Goal: Task Accomplishment & Management: Manage account settings

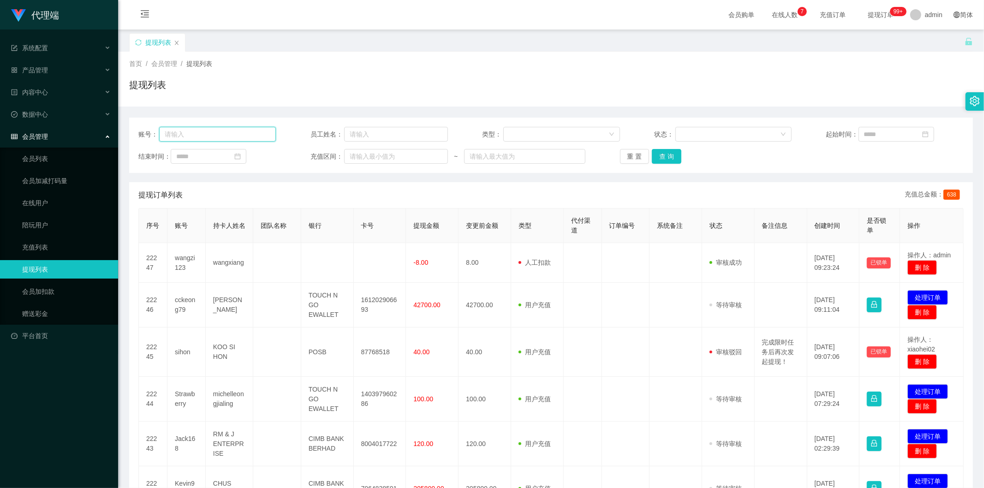
click at [174, 137] on input "text" at bounding box center [217, 134] width 117 height 15
paste input "wangzi123"
type input "wangzi123"
click at [662, 157] on button "查 询" at bounding box center [667, 156] width 30 height 15
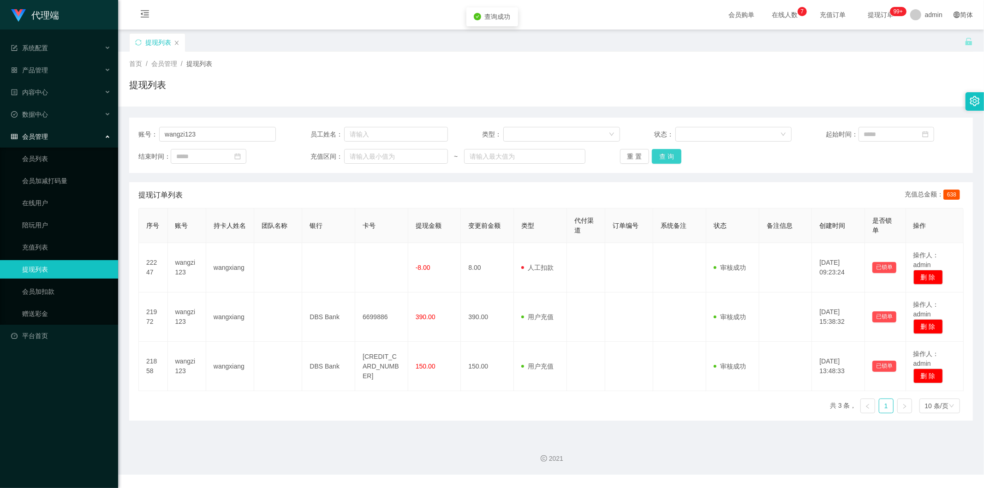
click at [662, 157] on button "查 询" at bounding box center [667, 156] width 30 height 15
click at [42, 159] on link "会员列表" at bounding box center [66, 159] width 89 height 18
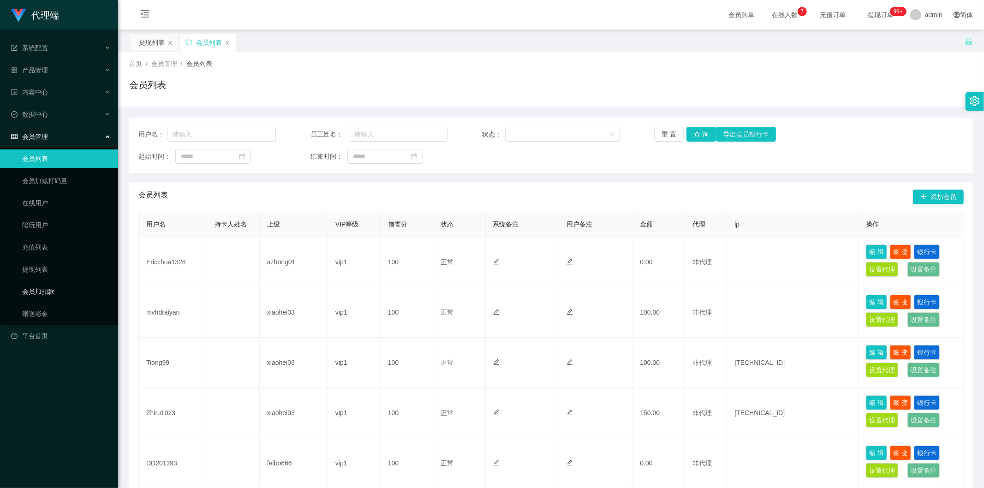
click at [42, 287] on link "会员加扣款" at bounding box center [66, 291] width 89 height 18
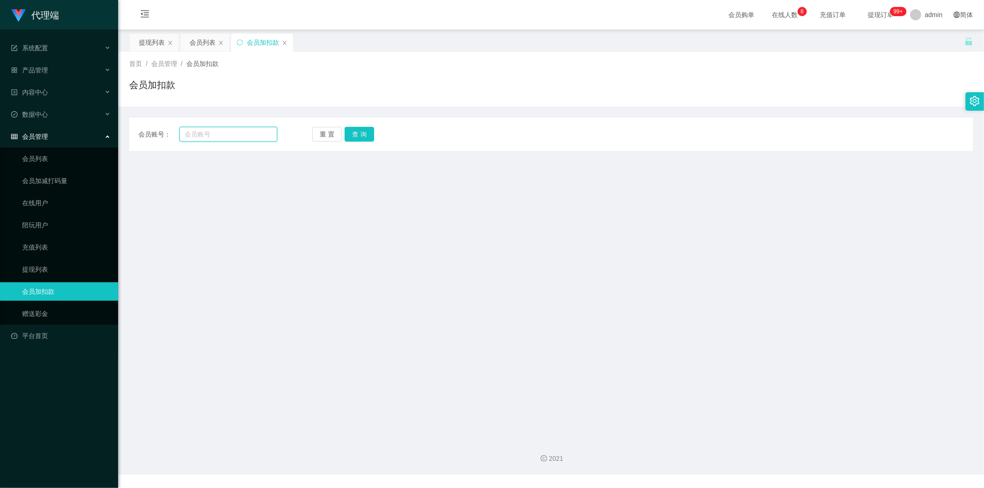
click at [210, 132] on input "text" at bounding box center [229, 134] width 98 height 15
paste input "wangzi123"
type input "wangzi123"
click at [348, 135] on button "查 询" at bounding box center [360, 134] width 30 height 15
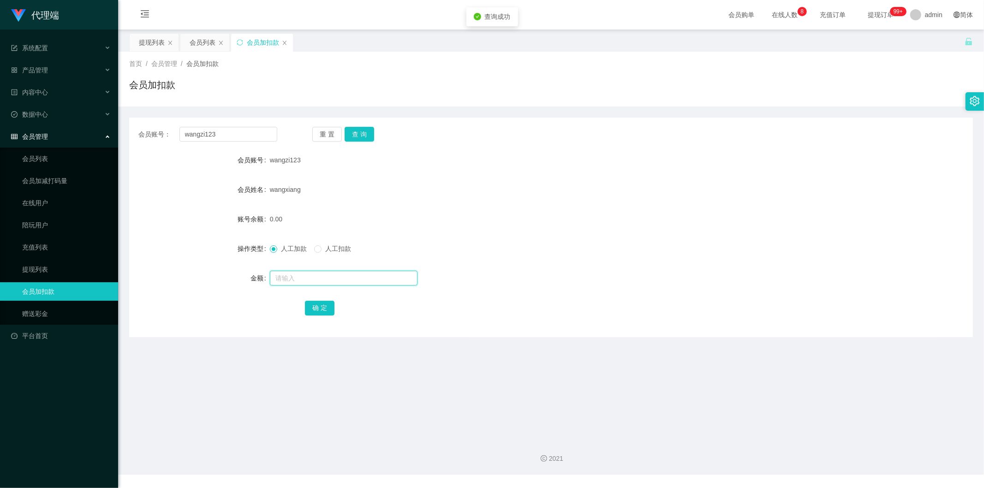
click at [290, 282] on input "text" at bounding box center [344, 278] width 148 height 15
type input "1000"
click at [318, 308] on button "确 定" at bounding box center [320, 308] width 30 height 15
click at [502, 192] on div "wangxiang" at bounding box center [516, 189] width 492 height 18
click at [200, 42] on div "会员列表" at bounding box center [203, 43] width 26 height 18
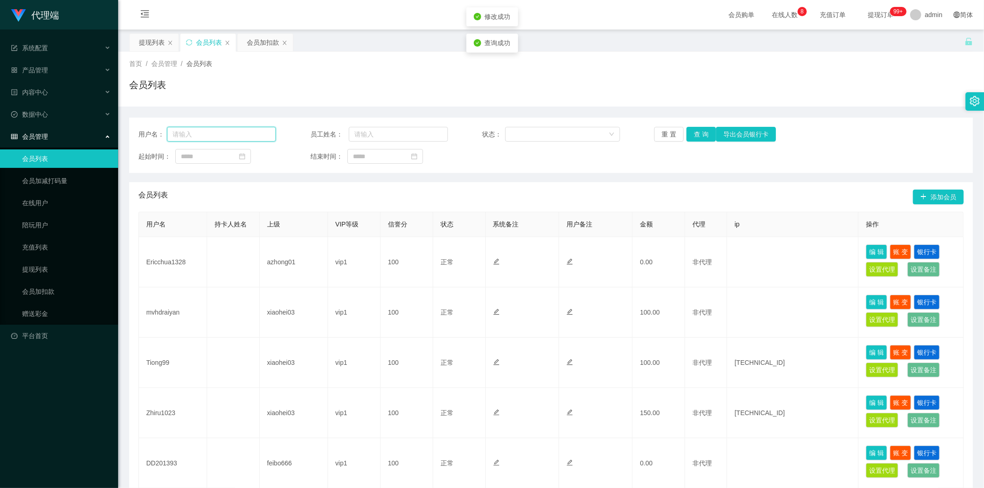
click at [230, 135] on input "text" at bounding box center [221, 134] width 109 height 15
paste input "wangzi123"
type input "wangzi123"
click at [697, 135] on button "查 询" at bounding box center [702, 134] width 30 height 15
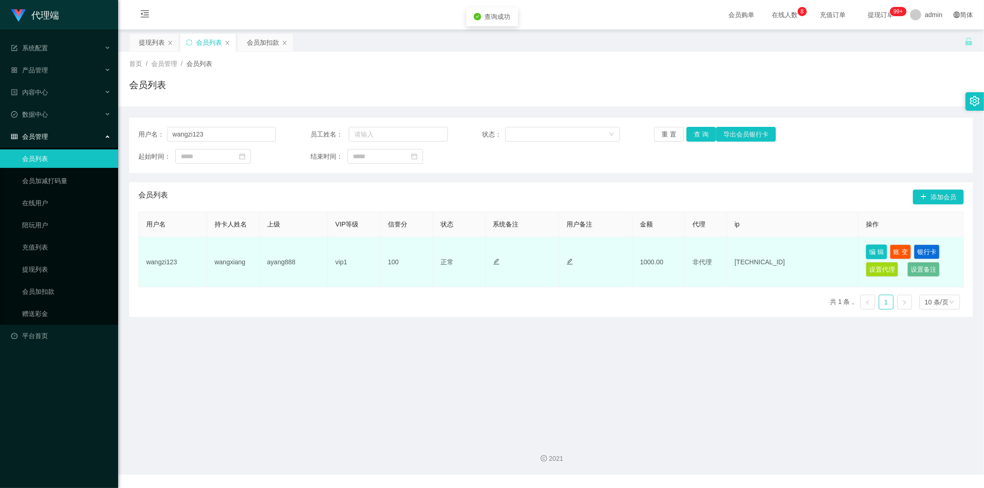
click at [871, 249] on button "编 辑" at bounding box center [876, 252] width 21 height 15
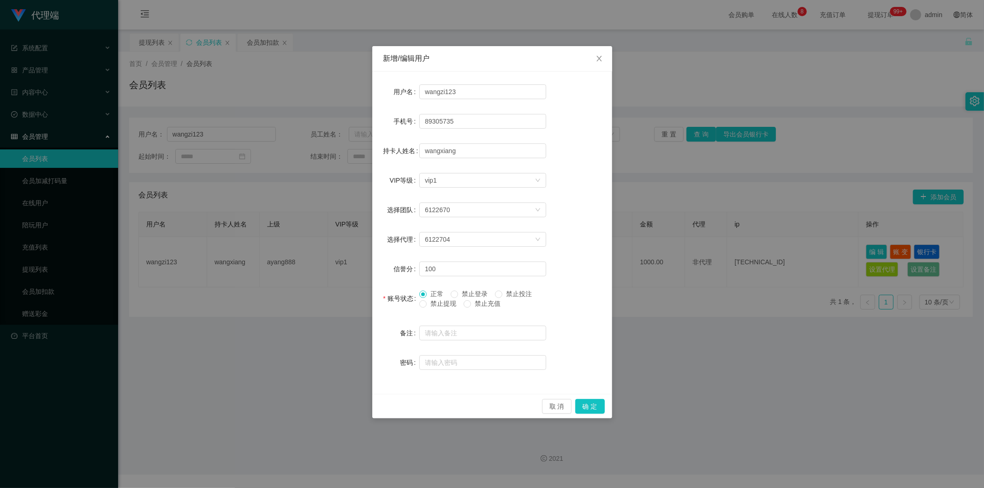
click at [436, 302] on span "禁止提现" at bounding box center [443, 303] width 33 height 7
click at [585, 405] on button "确 定" at bounding box center [591, 406] width 30 height 15
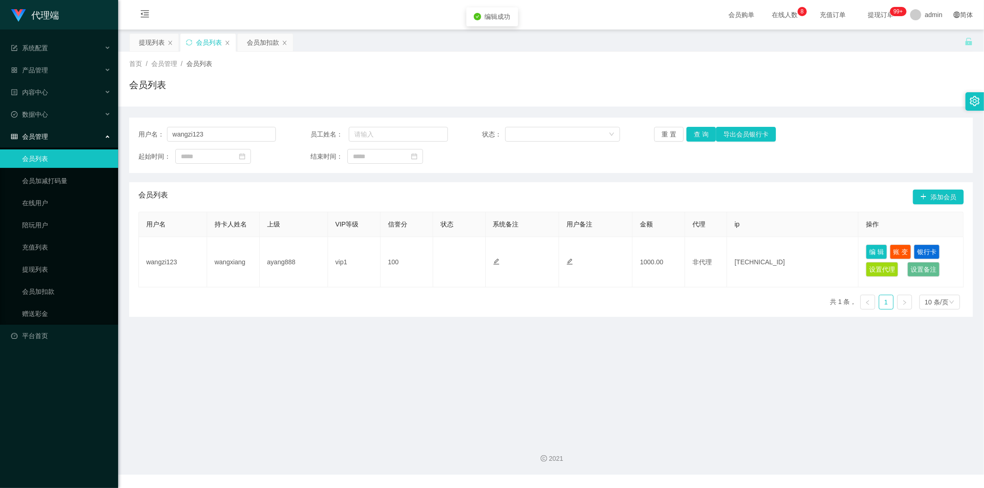
click at [601, 384] on main "关闭左侧 关闭右侧 关闭其它 刷新页面 提现列表 会员列表 会员加扣款 首页 / 会员管理 / 会员列表 / 会员列表 用户名： wangzi123 员工姓名…" at bounding box center [551, 231] width 866 height 402
click at [591, 194] on div "会员列表 添加会员" at bounding box center [551, 197] width 826 height 30
click at [505, 89] on div "会员列表" at bounding box center [551, 88] width 844 height 21
drag, startPoint x: 215, startPoint y: 134, endPoint x: 0, endPoint y: 87, distance: 219.7
click at [0, 87] on section "代理端 系统配置 产品管理 内容中心 数据中心 会员管理 会员列表 会员加减打码量 在线用户 陪玩用户 充值列表 提现列表 会员加扣款 赠送彩金 平台首页 保…" at bounding box center [492, 237] width 984 height 475
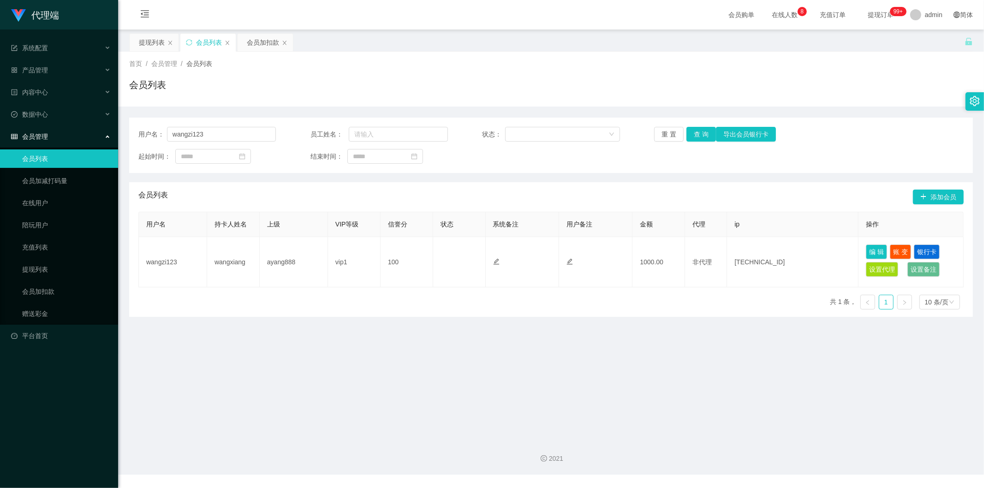
click at [228, 39] on div "会员列表" at bounding box center [207, 43] width 55 height 18
click at [227, 44] on icon "图标: close" at bounding box center [228, 43] width 4 height 4
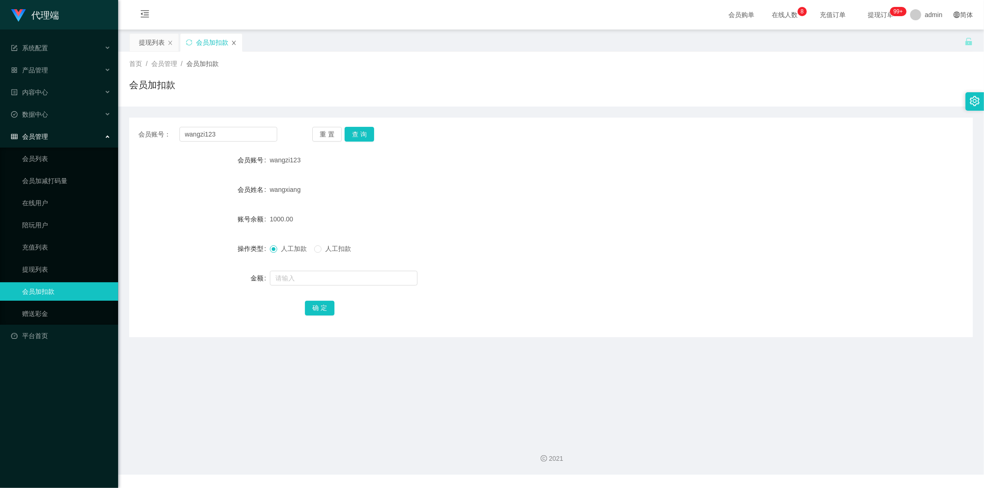
click at [232, 43] on icon "图标: close" at bounding box center [234, 43] width 6 height 6
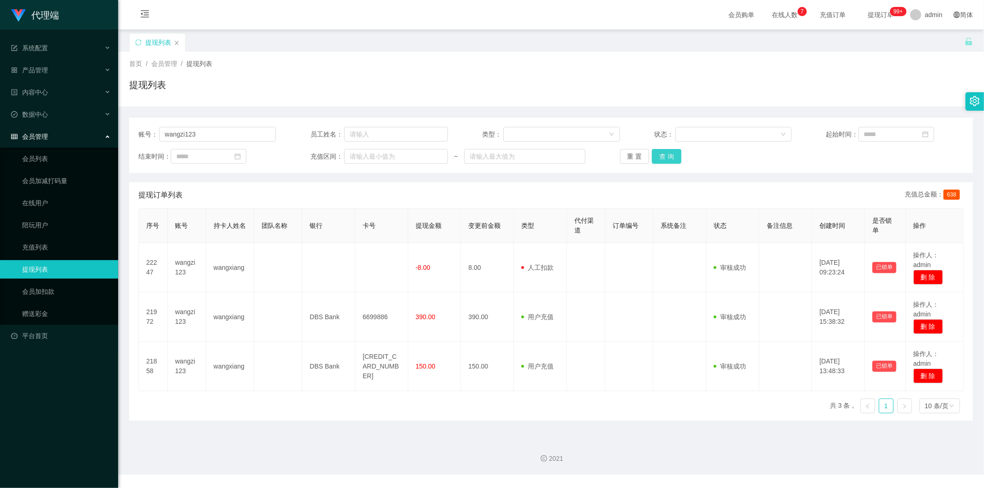
click at [655, 158] on button "查 询" at bounding box center [667, 156] width 30 height 15
click at [663, 97] on div "提现列表" at bounding box center [551, 88] width 844 height 21
drag, startPoint x: 220, startPoint y: 136, endPoint x: 0, endPoint y: 111, distance: 221.1
click at [0, 111] on section "代理端 系统配置 产品管理 内容中心 数据中心 会员管理 会员列表 会员加减打码量 在线用户 陪玩用户 充值列表 提现列表 会员加扣款 赠送彩金 平台首页 保…" at bounding box center [492, 237] width 984 height 475
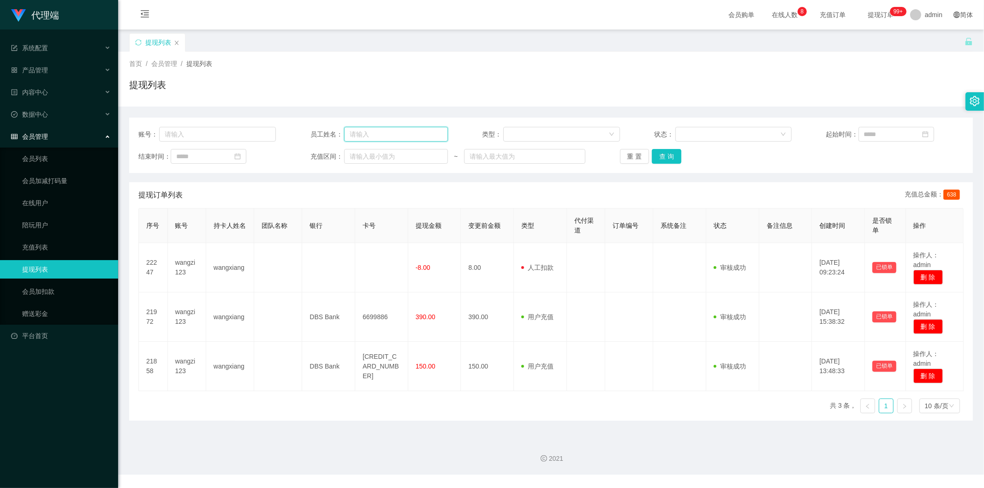
click at [356, 138] on input "text" at bounding box center [396, 134] width 104 height 15
type input "asan888"
click at [670, 155] on button "查 询" at bounding box center [667, 156] width 30 height 15
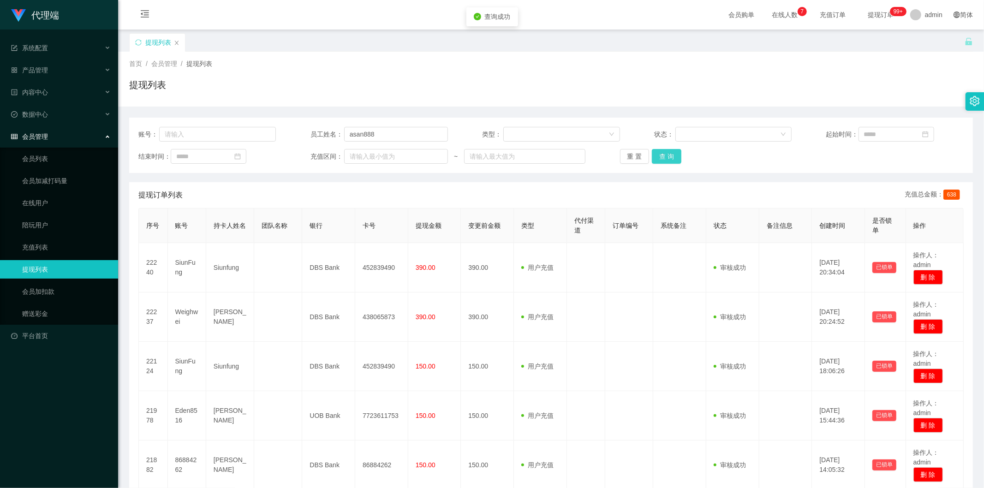
click at [670, 155] on button "查 询" at bounding box center [667, 156] width 30 height 15
click at [799, 68] on div "首页 / 会员管理 / 提现列表 /" at bounding box center [551, 64] width 844 height 10
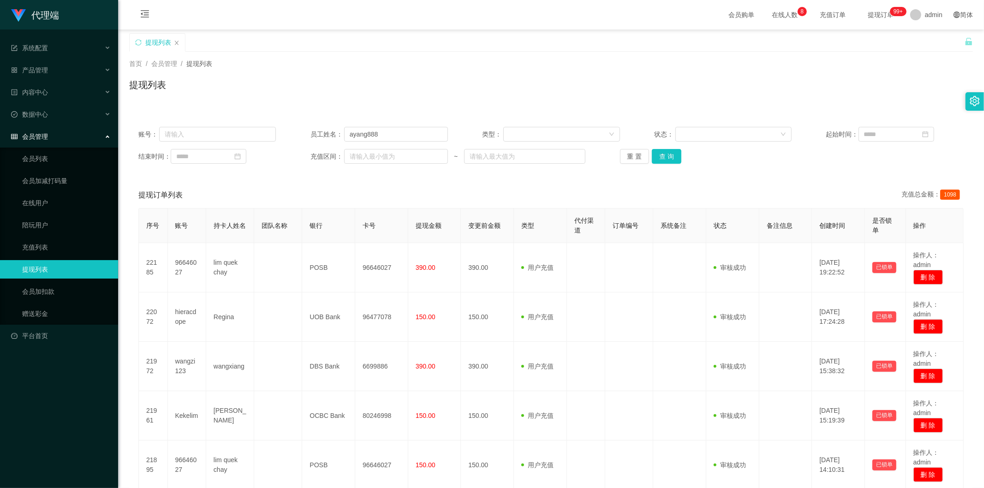
click at [160, 62] on span "会员管理" at bounding box center [164, 63] width 26 height 7
click at [39, 157] on link "会员列表" at bounding box center [66, 159] width 89 height 18
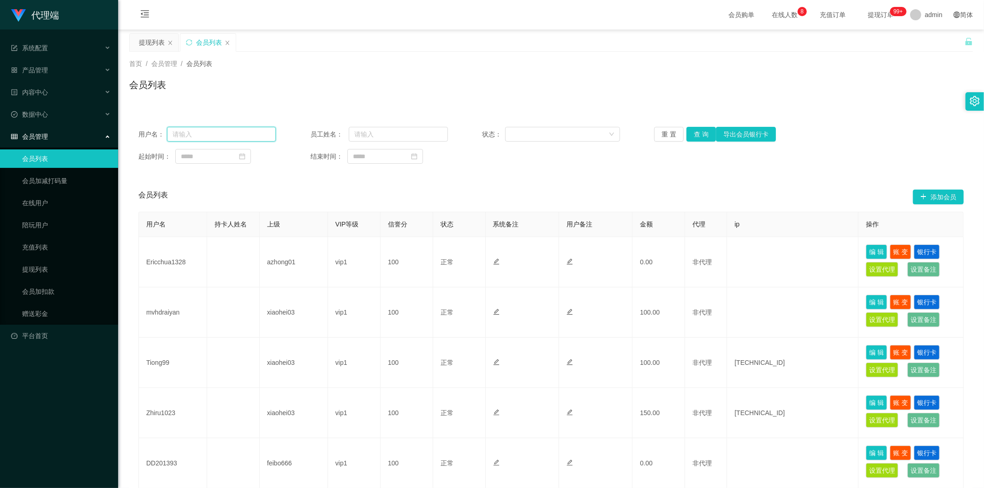
click at [211, 141] on input "text" at bounding box center [221, 134] width 109 height 15
paste input "wangzi123"
type input "wangzi123"
click at [697, 130] on button "查 询" at bounding box center [702, 134] width 30 height 15
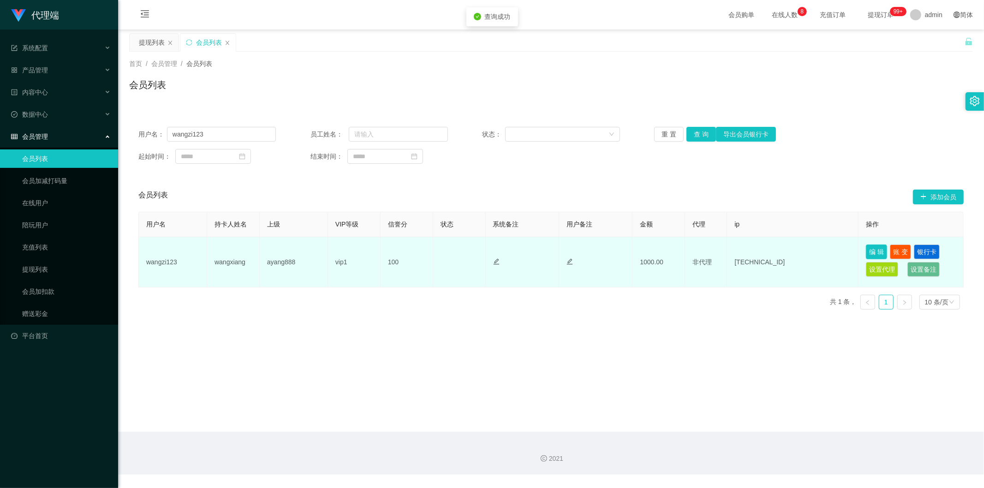
click at [869, 251] on button "编 辑" at bounding box center [876, 252] width 21 height 15
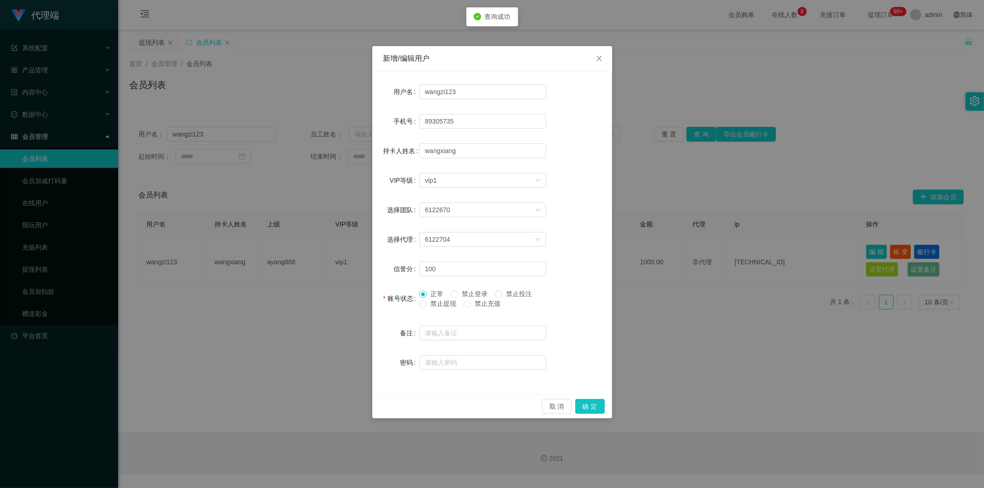
click at [437, 303] on span "禁止提现" at bounding box center [443, 303] width 33 height 7
click at [583, 409] on button "确 定" at bounding box center [591, 406] width 30 height 15
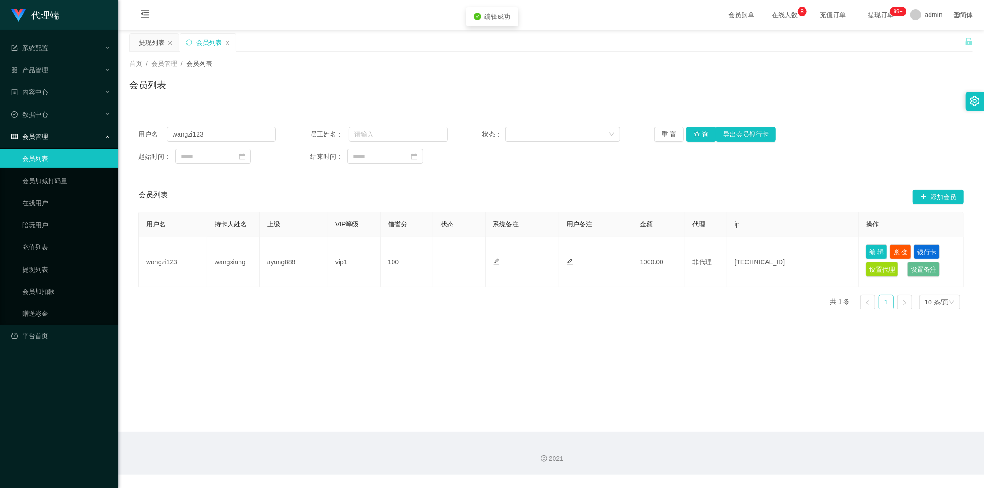
click at [833, 200] on div "会员列表 添加会员" at bounding box center [551, 197] width 826 height 30
drag, startPoint x: 355, startPoint y: 385, endPoint x: 483, endPoint y: 224, distance: 205.6
click at [356, 385] on main "关闭左侧 关闭右侧 关闭其它 刷新页面 提现列表 会员列表 首页 / 会员管理 / 会员列表 / 会员列表 用户名： wangzi123 员工姓名： 状态： …" at bounding box center [551, 231] width 866 height 402
click at [487, 213] on th "系统备注" at bounding box center [522, 224] width 73 height 25
click at [526, 101] on div "首页 / 会员管理 / 会员列表 / 会员列表" at bounding box center [551, 79] width 866 height 55
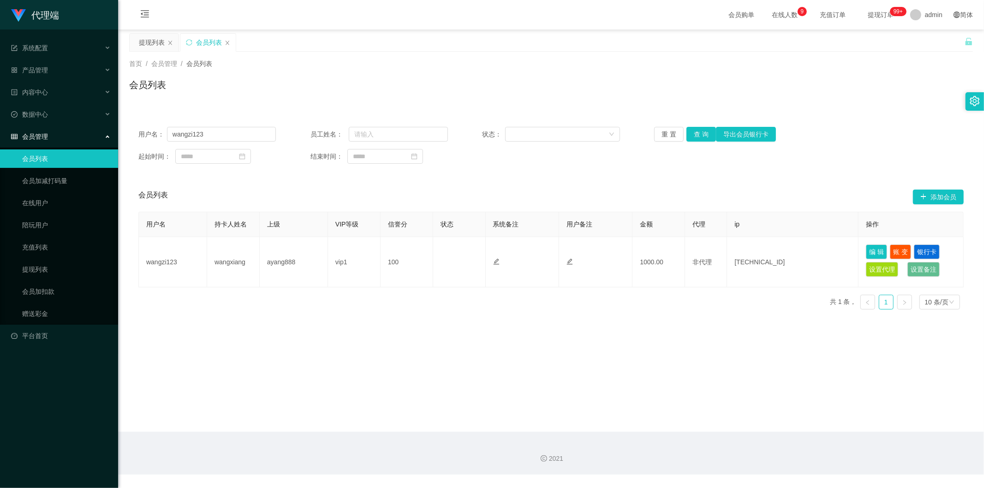
click at [539, 171] on div "用户名： wangzi123 员工姓名： 状态： 重 置 查 询 导出会员银行卡 起始时间： 结束时间：" at bounding box center [551, 145] width 844 height 55
click at [702, 134] on button "查 询" at bounding box center [702, 134] width 30 height 15
drag, startPoint x: 519, startPoint y: 85, endPoint x: 383, endPoint y: 12, distance: 154.9
click at [518, 85] on div "会员列表" at bounding box center [551, 88] width 844 height 21
click at [330, 80] on div "会员列表" at bounding box center [551, 88] width 844 height 21
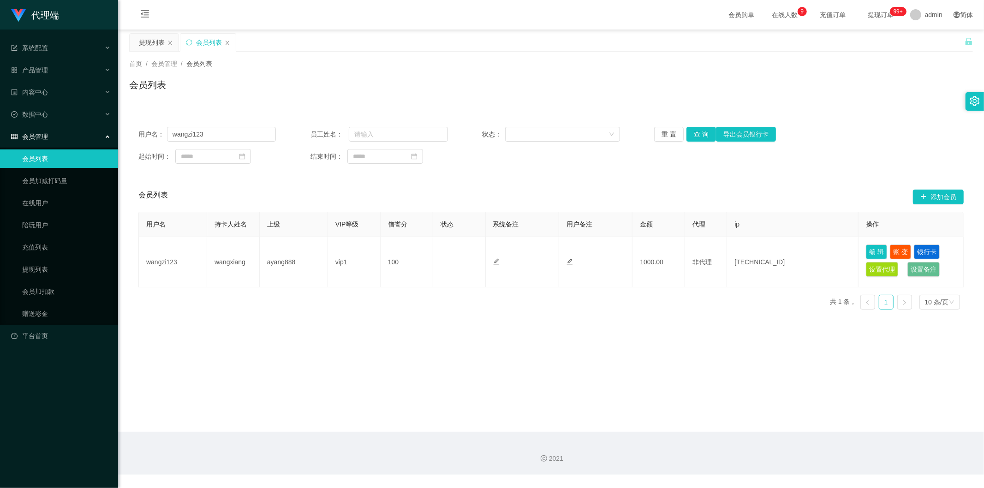
click at [707, 98] on div "会员列表" at bounding box center [551, 88] width 844 height 21
click at [852, 154] on div "起始时间： 结束时间：" at bounding box center [551, 156] width 826 height 15
click at [229, 42] on icon "图标: close" at bounding box center [228, 43] width 6 height 6
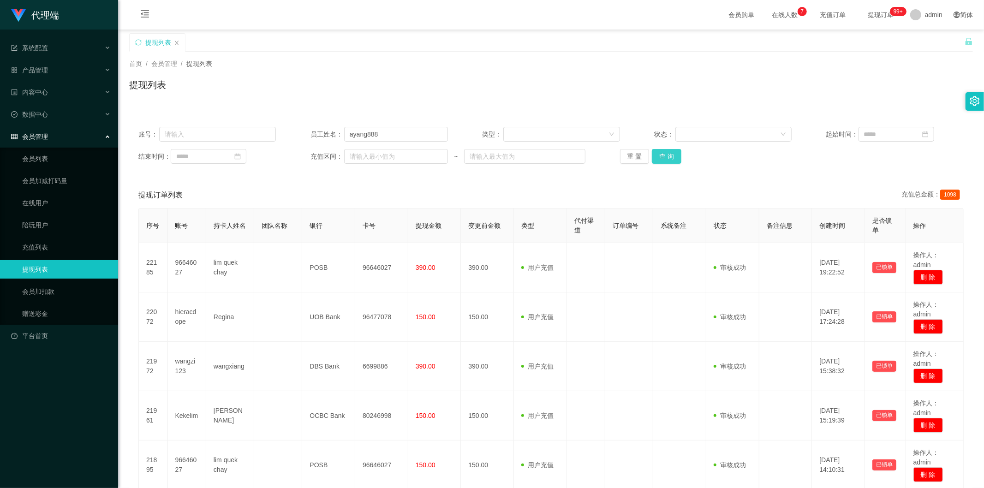
click at [666, 154] on button "查 询" at bounding box center [667, 156] width 30 height 15
click at [457, 56] on div "首页 / 会员管理 / 提现列表 / 提现列表" at bounding box center [551, 79] width 866 height 55
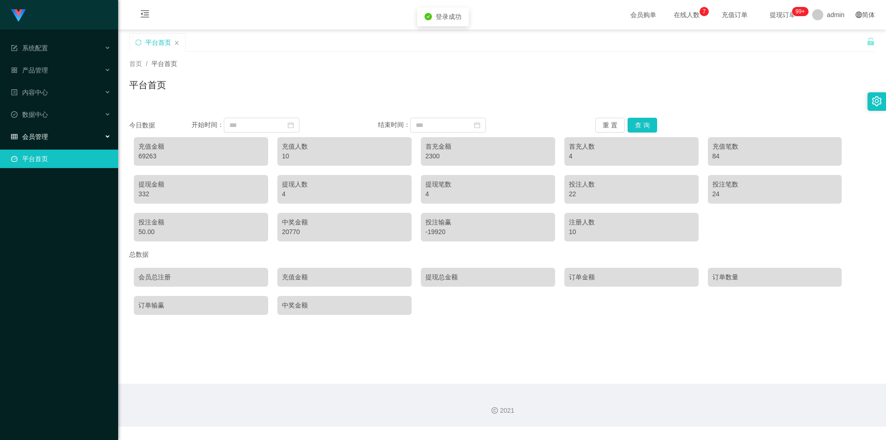
click at [45, 136] on span "会员管理" at bounding box center [29, 136] width 37 height 7
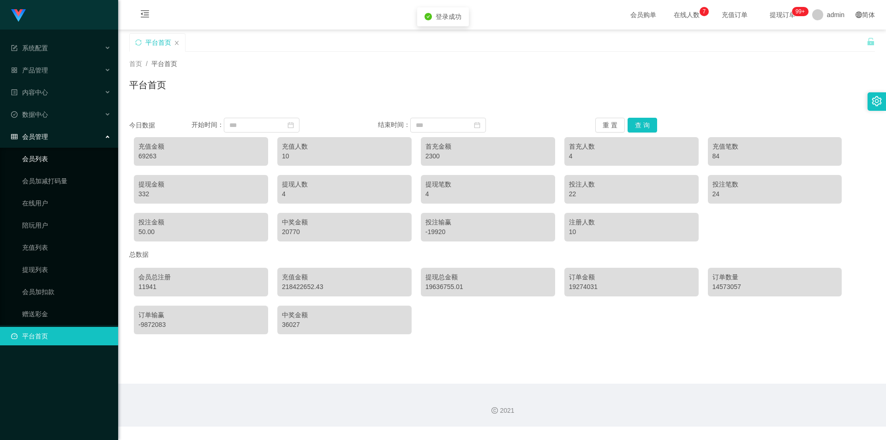
click at [51, 155] on link "会员列表" at bounding box center [66, 159] width 89 height 18
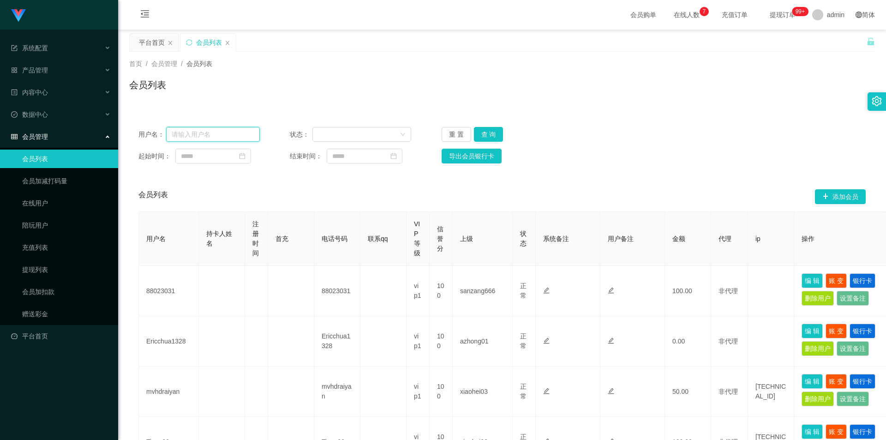
click at [208, 134] on input "text" at bounding box center [213, 134] width 94 height 15
click at [196, 132] on input "text" at bounding box center [213, 134] width 94 height 15
click at [218, 128] on input "text" at bounding box center [213, 134] width 94 height 15
paste input "wangzi123"
type input "wangzi123"
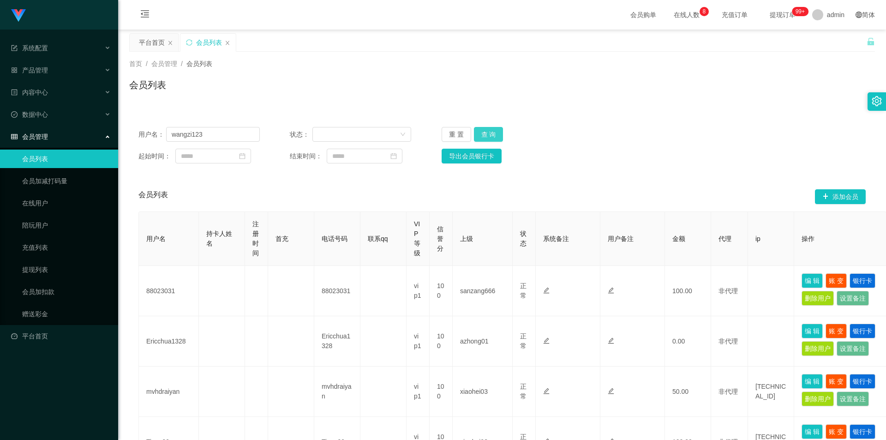
click at [488, 130] on button "查 询" at bounding box center [489, 134] width 30 height 15
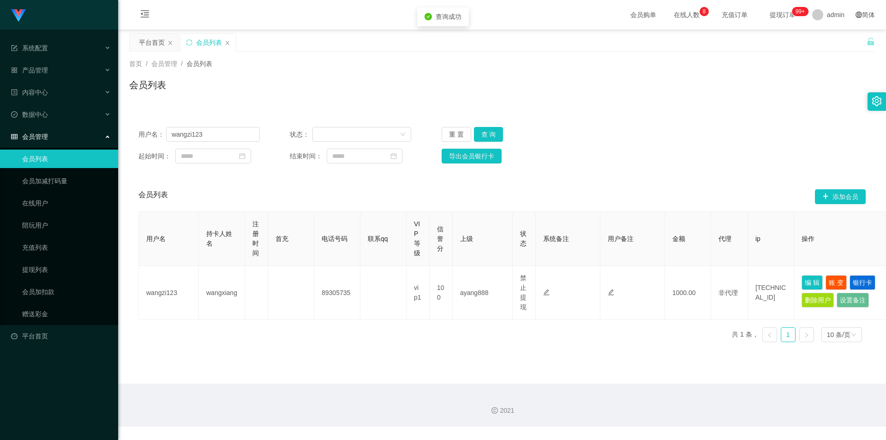
click at [667, 158] on div "起始时间： 结束时间： 导出会员银行卡" at bounding box center [501, 156] width 727 height 15
drag, startPoint x: 678, startPoint y: 156, endPoint x: 722, endPoint y: 120, distance: 57.4
click at [678, 156] on div "起始时间： 结束时间： 导出会员银行卡" at bounding box center [501, 156] width 727 height 15
click at [290, 72] on div "首页 / 会员管理 / 会员列表 / 会员列表" at bounding box center [502, 79] width 746 height 40
click at [504, 69] on div "首页 / 会员管理 / 会员列表 / 会员列表" at bounding box center [502, 79] width 746 height 40
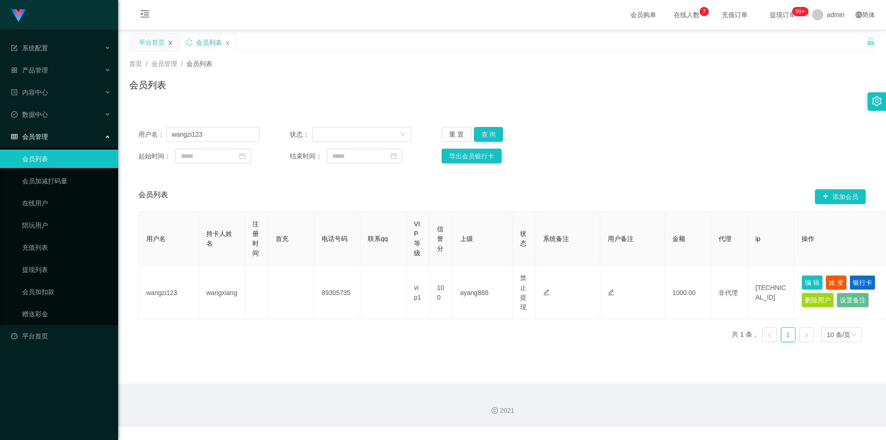
click at [172, 43] on icon "图标: close" at bounding box center [171, 43] width 6 height 6
click at [38, 292] on link "会员加扣款" at bounding box center [66, 291] width 89 height 18
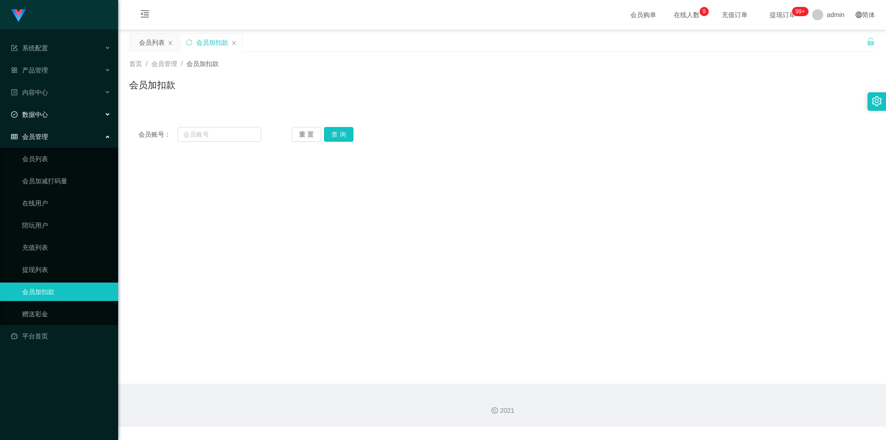
click at [54, 119] on div "数据中心" at bounding box center [59, 114] width 118 height 18
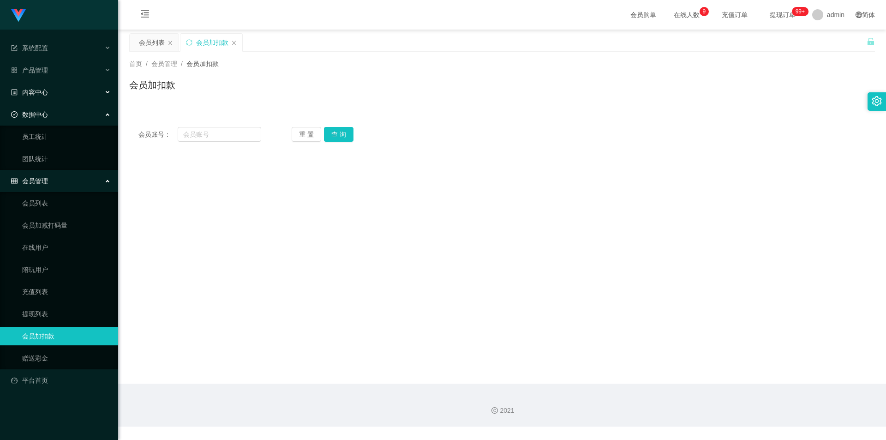
click at [55, 101] on div "内容中心" at bounding box center [59, 92] width 118 height 18
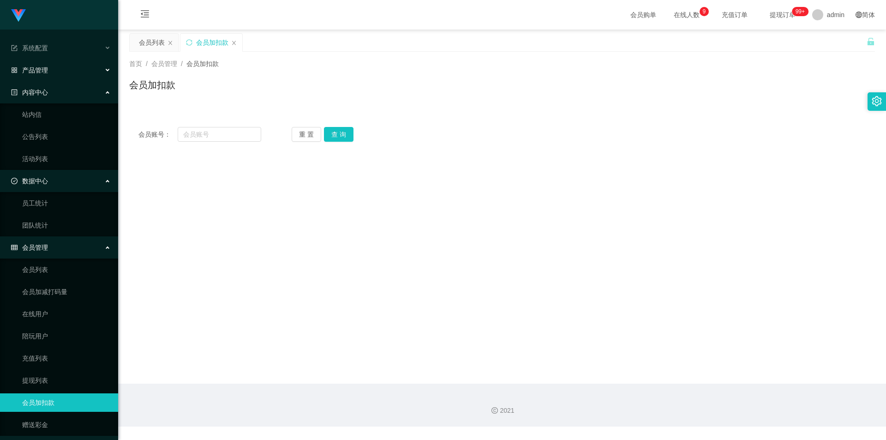
click at [56, 78] on div "产品管理" at bounding box center [59, 70] width 118 height 18
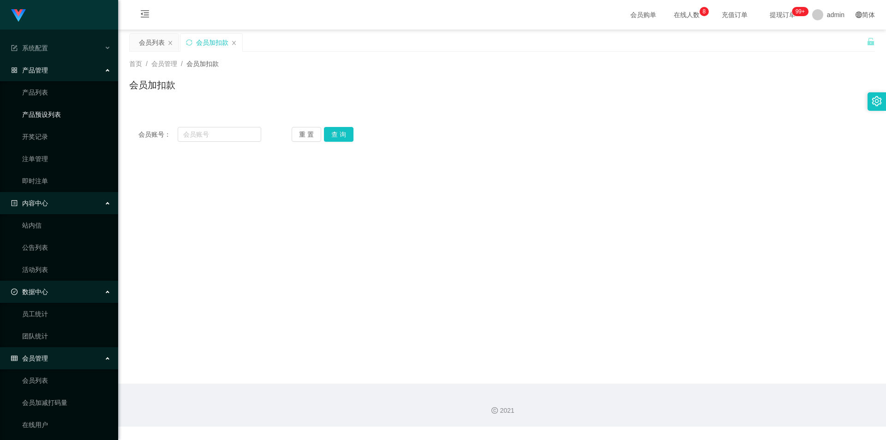
click at [52, 112] on link "产品预设列表" at bounding box center [66, 114] width 89 height 18
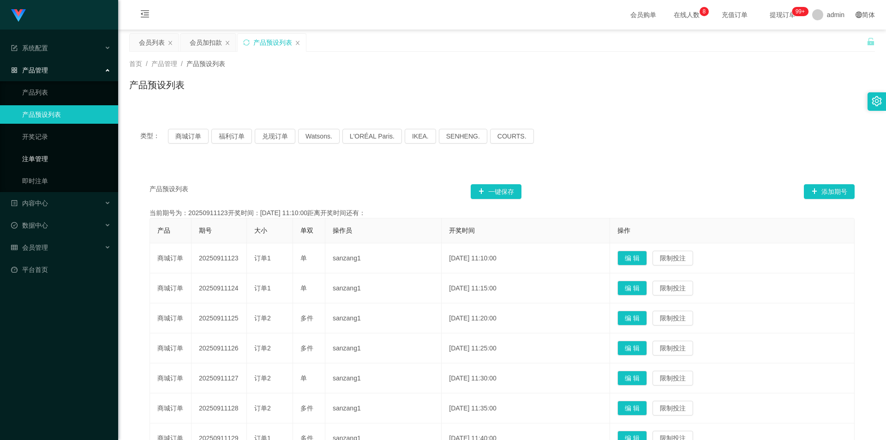
click at [39, 164] on link "注单管理" at bounding box center [66, 159] width 89 height 18
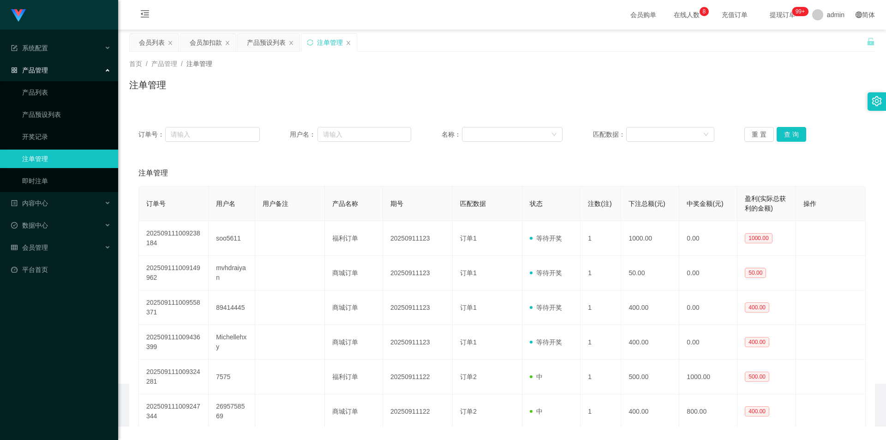
click at [566, 122] on div "订单号： 用户名： 名称： 匹配数据： 重 置 查 询" at bounding box center [502, 134] width 746 height 33
click at [703, 80] on div "注单管理" at bounding box center [502, 88] width 746 height 21
